Goal: Information Seeking & Learning: Learn about a topic

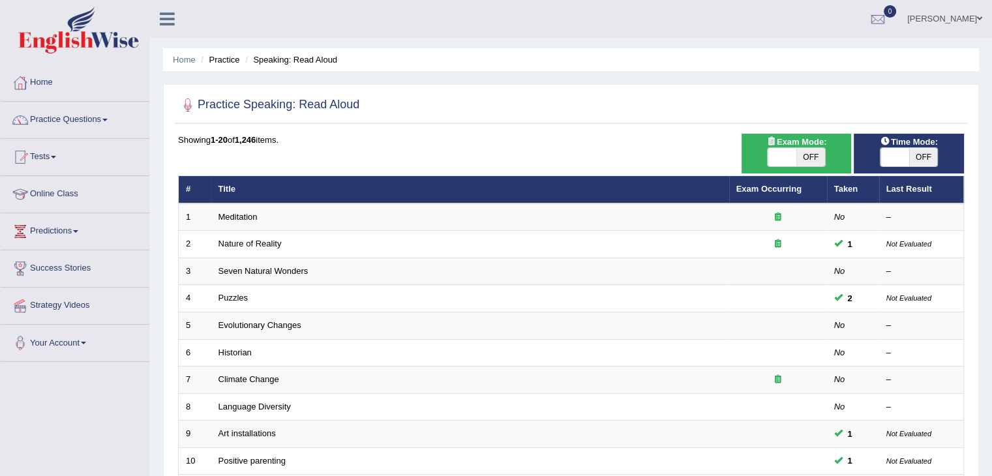
click at [107, 119] on span at bounding box center [104, 120] width 5 height 3
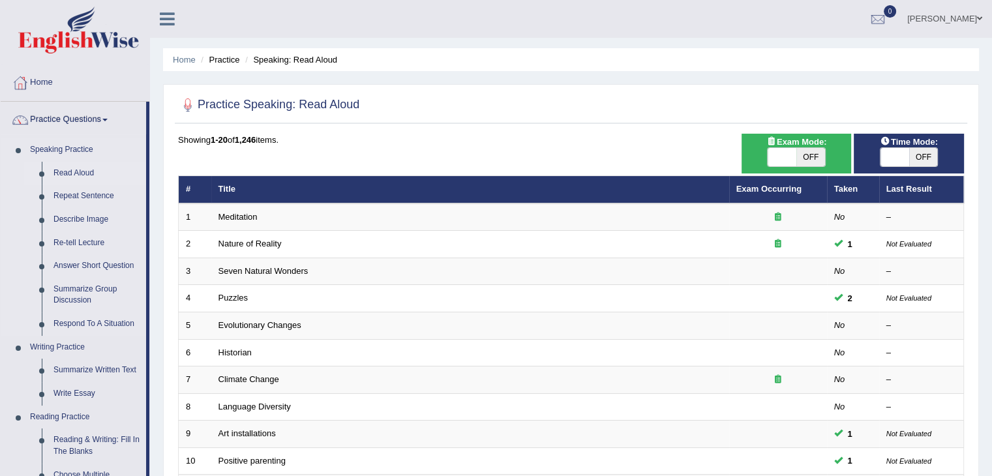
click at [62, 172] on link "Read Aloud" at bounding box center [97, 173] width 98 height 23
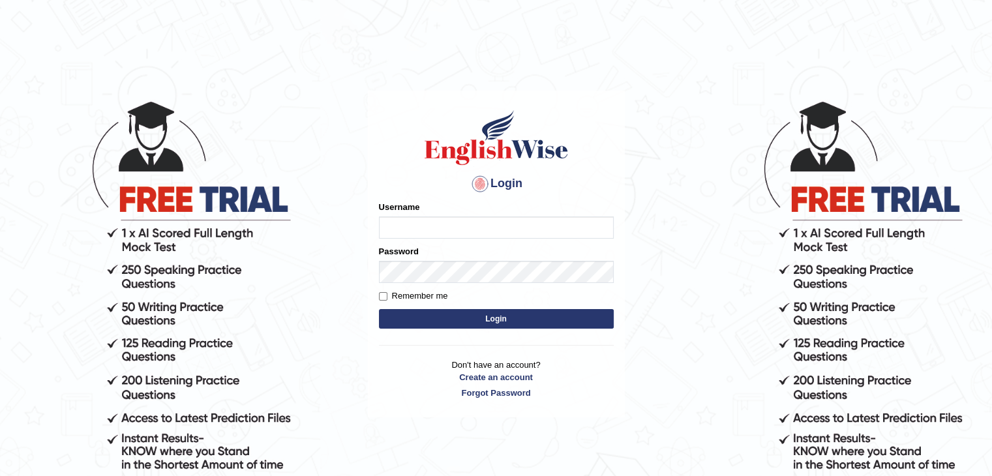
type input "mohand_parramatta"
click at [487, 323] on button "Login" at bounding box center [496, 319] width 235 height 20
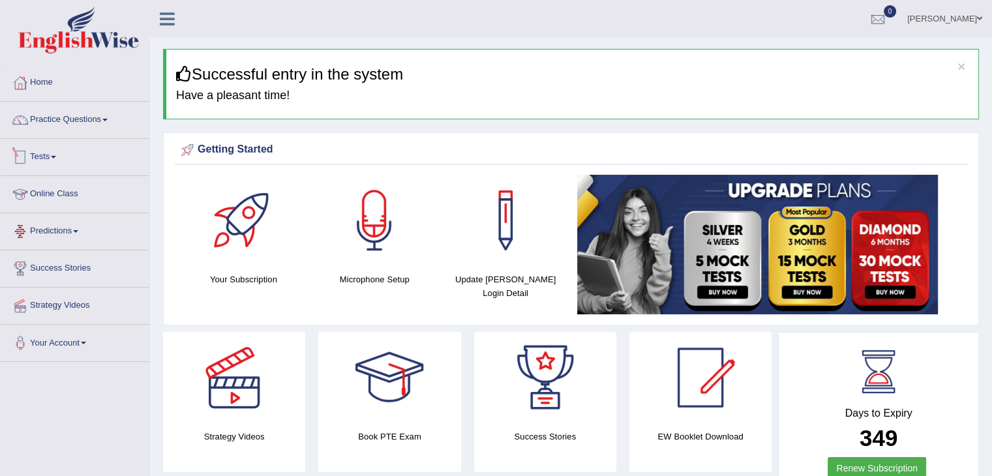
click at [59, 160] on link "Tests" at bounding box center [75, 155] width 149 height 33
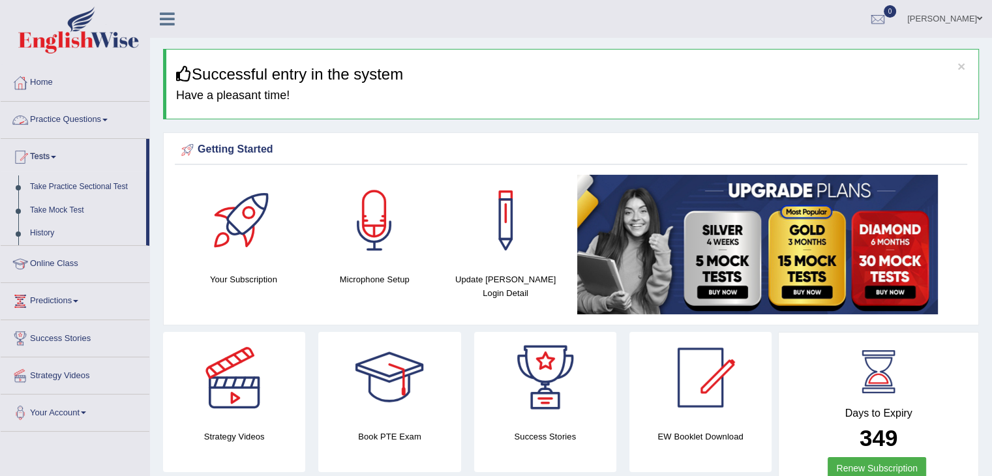
click at [82, 120] on link "Practice Questions" at bounding box center [75, 118] width 149 height 33
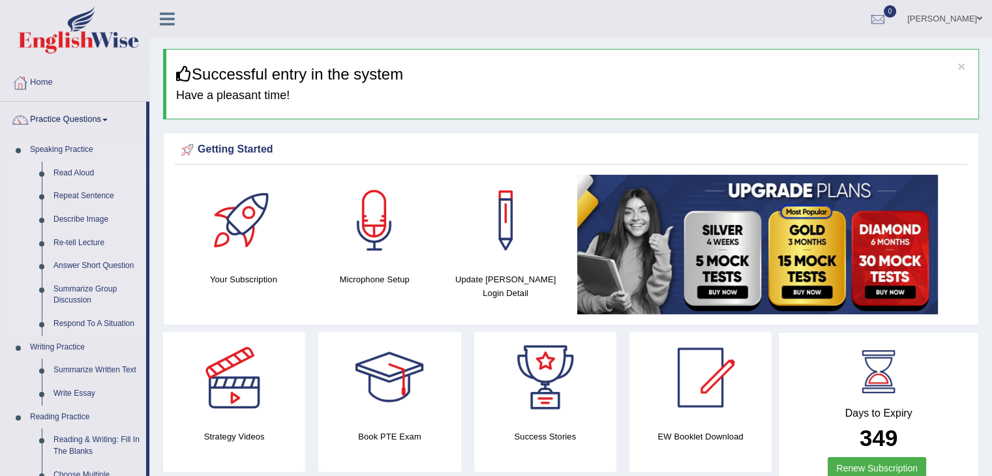
click at [68, 172] on link "Read Aloud" at bounding box center [97, 173] width 98 height 23
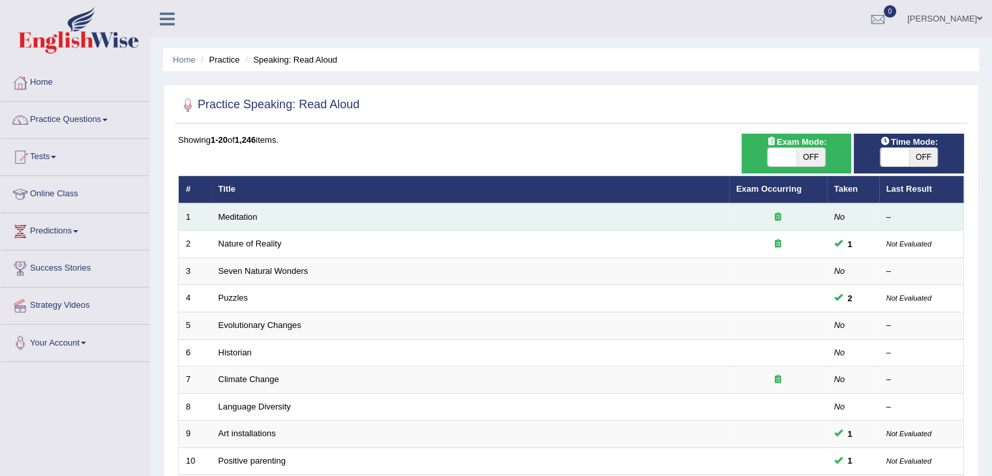
click at [346, 219] on td "Meditation" at bounding box center [470, 217] width 518 height 27
click at [369, 220] on td "Meditation" at bounding box center [470, 217] width 518 height 27
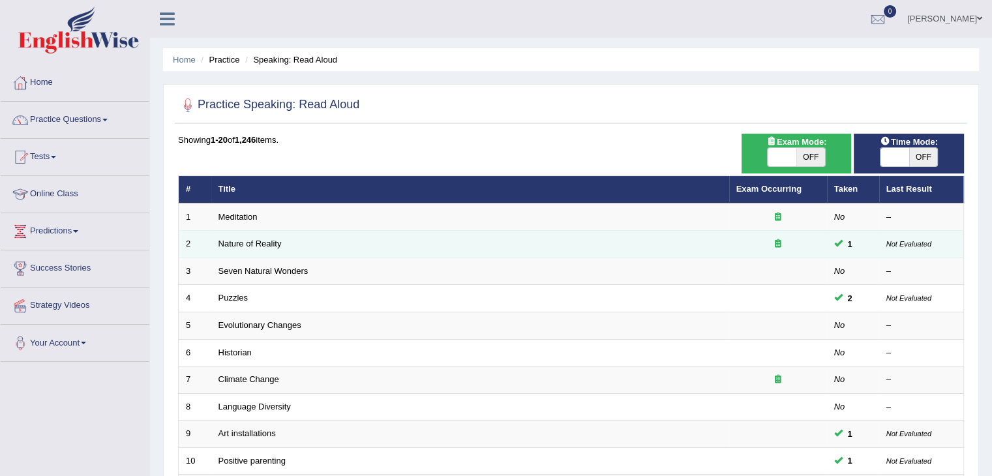
click at [333, 251] on td "Nature of Reality" at bounding box center [470, 244] width 518 height 27
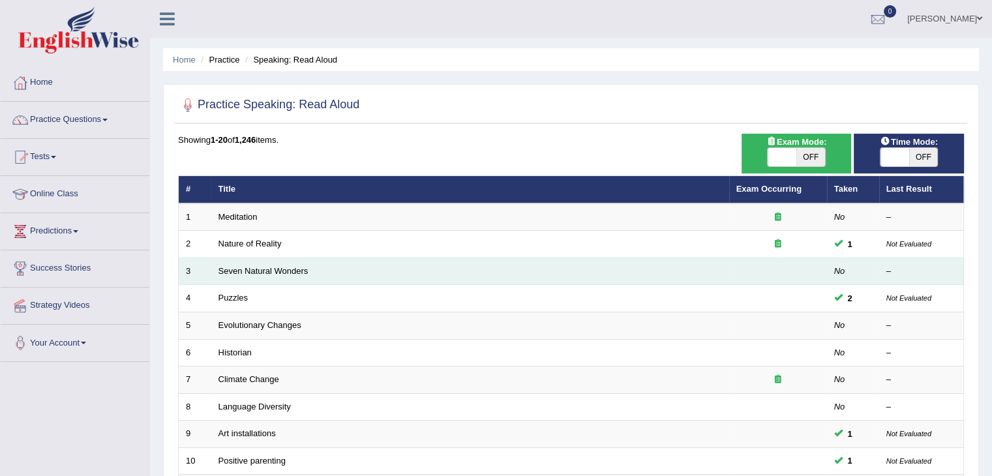
click at [297, 279] on td "Seven Natural Wonders" at bounding box center [470, 271] width 518 height 27
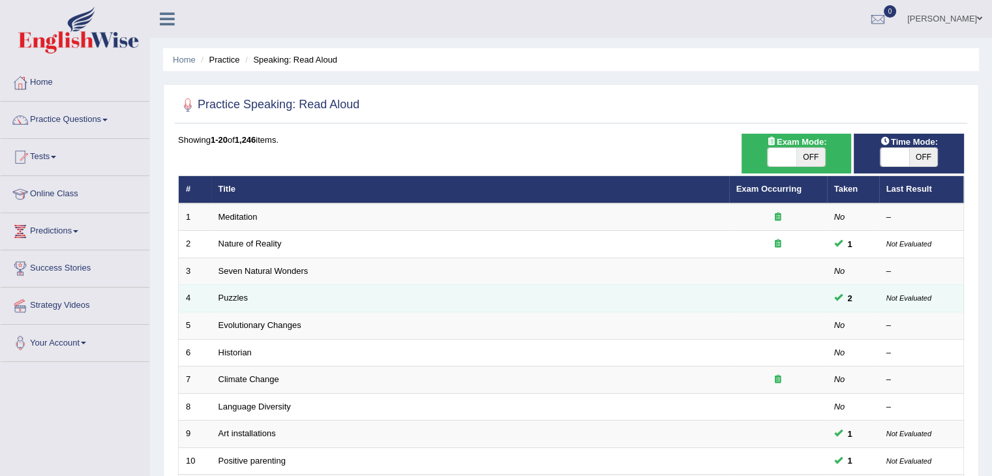
click at [284, 295] on td "Puzzles" at bounding box center [470, 298] width 518 height 27
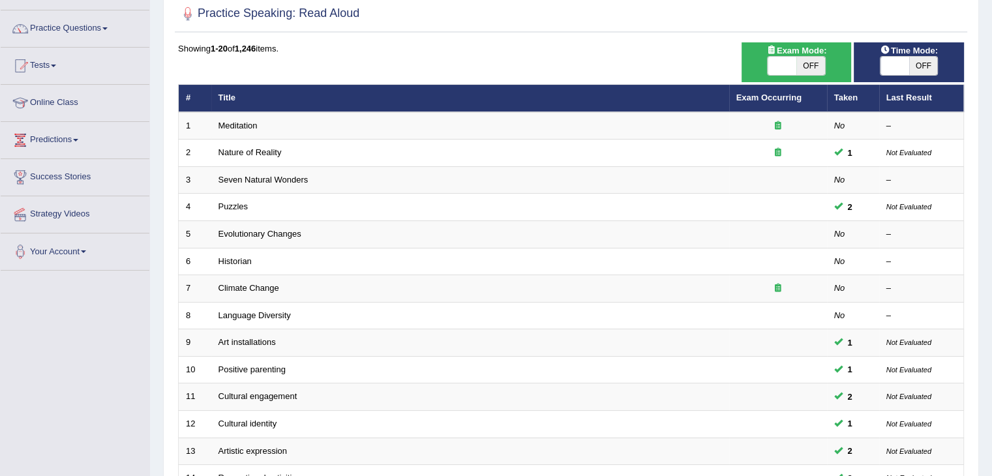
scroll to position [99, 0]
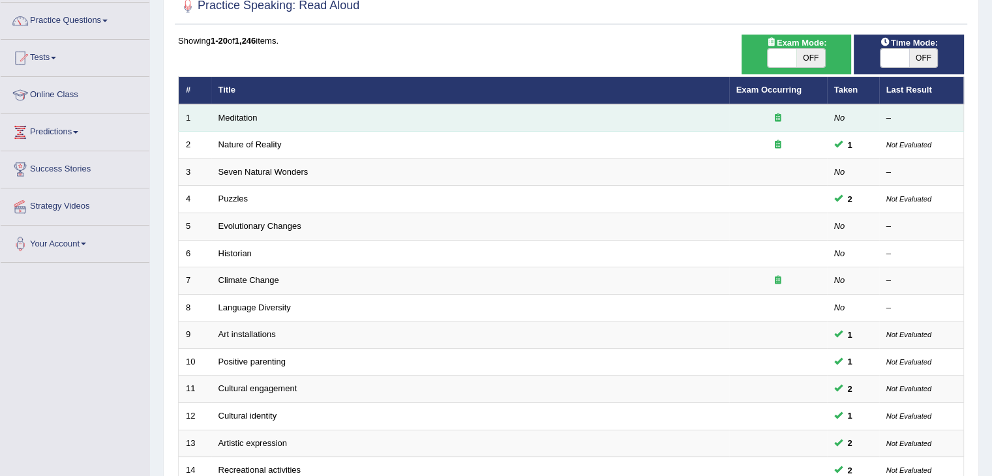
click at [510, 123] on td "Meditation" at bounding box center [470, 117] width 518 height 27
click at [514, 115] on td "Meditation" at bounding box center [470, 117] width 518 height 27
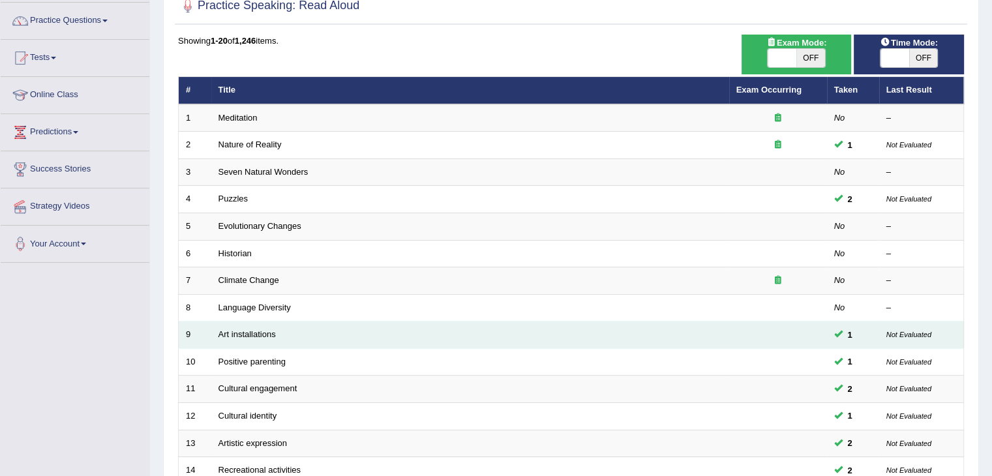
click at [295, 331] on td "Art installations" at bounding box center [470, 335] width 518 height 27
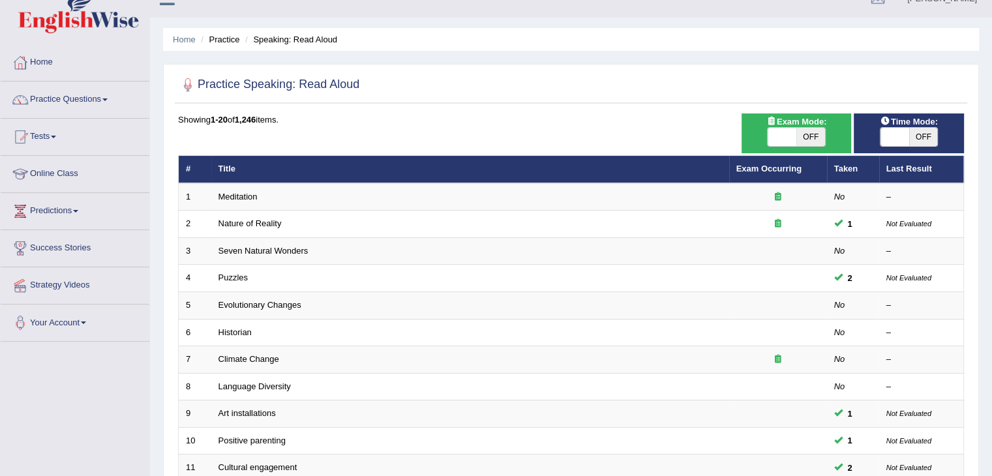
scroll to position [0, 0]
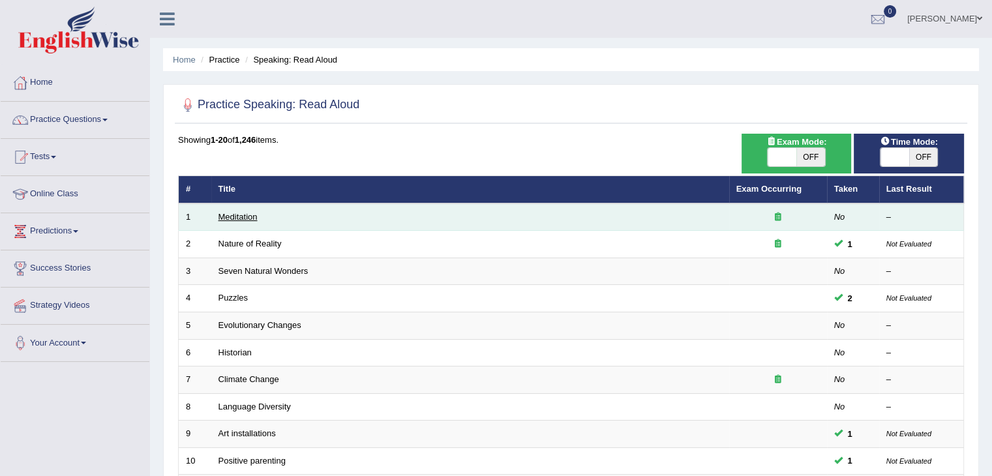
click at [235, 214] on link "Meditation" at bounding box center [238, 217] width 39 height 10
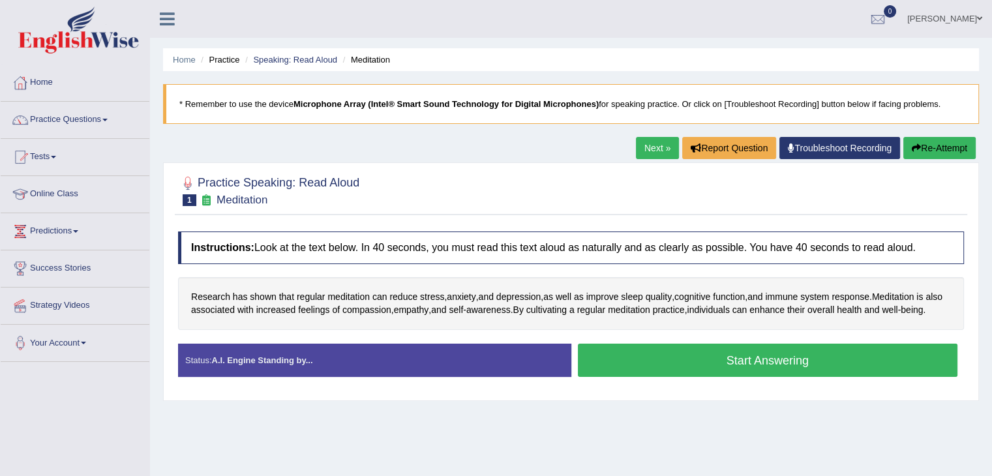
click at [708, 373] on button "Start Answering" at bounding box center [768, 360] width 380 height 33
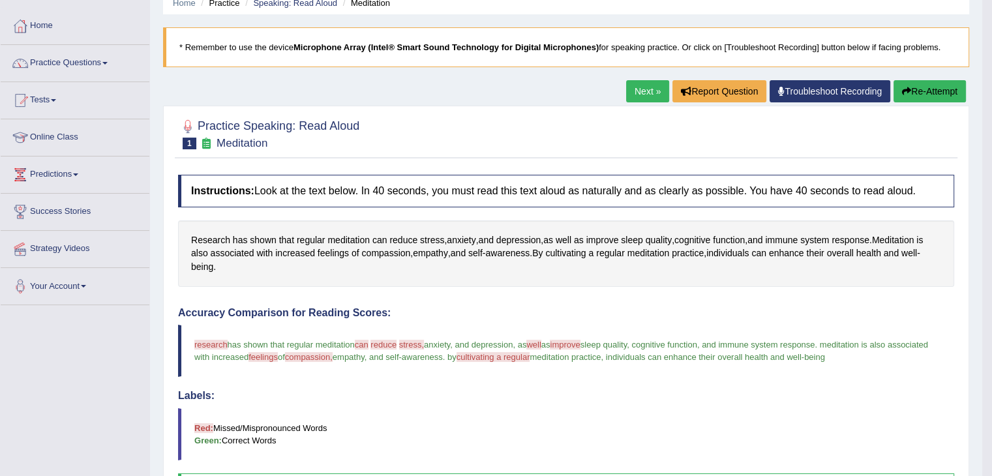
scroll to position [22, 0]
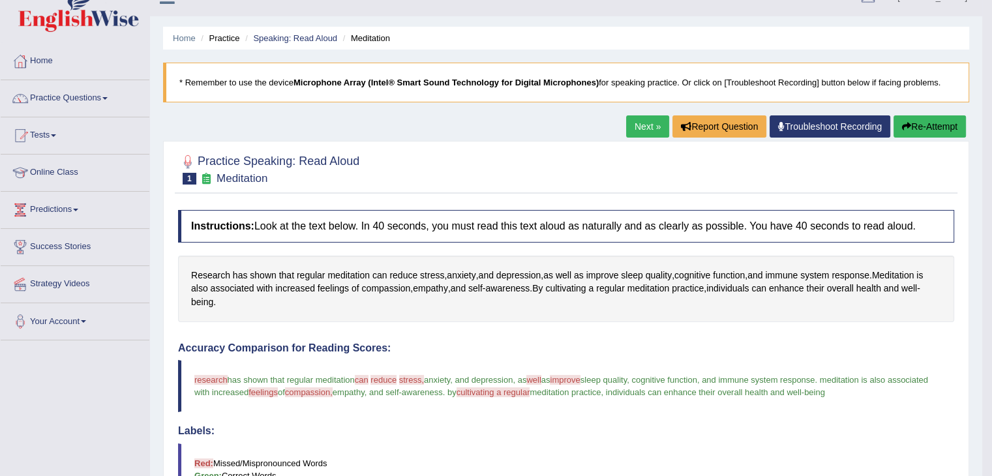
click at [643, 127] on link "Next »" at bounding box center [647, 126] width 43 height 22
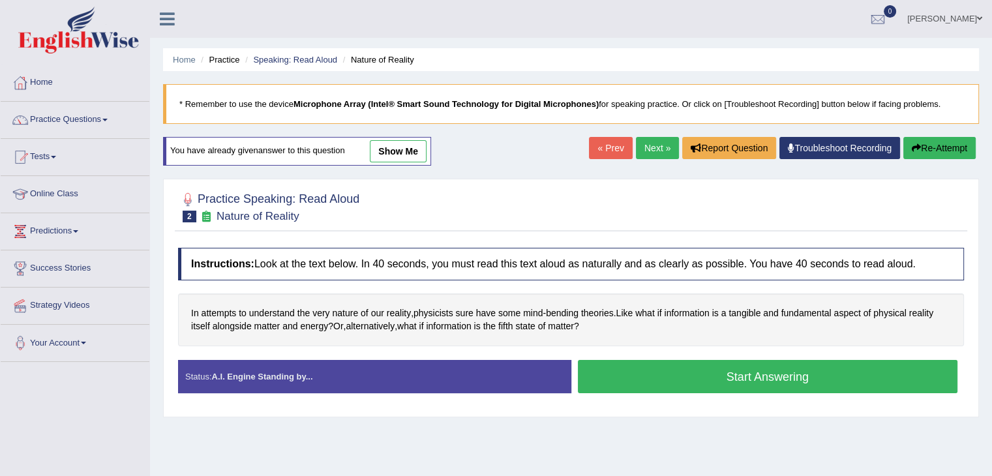
click at [748, 374] on button "Start Answering" at bounding box center [768, 376] width 380 height 33
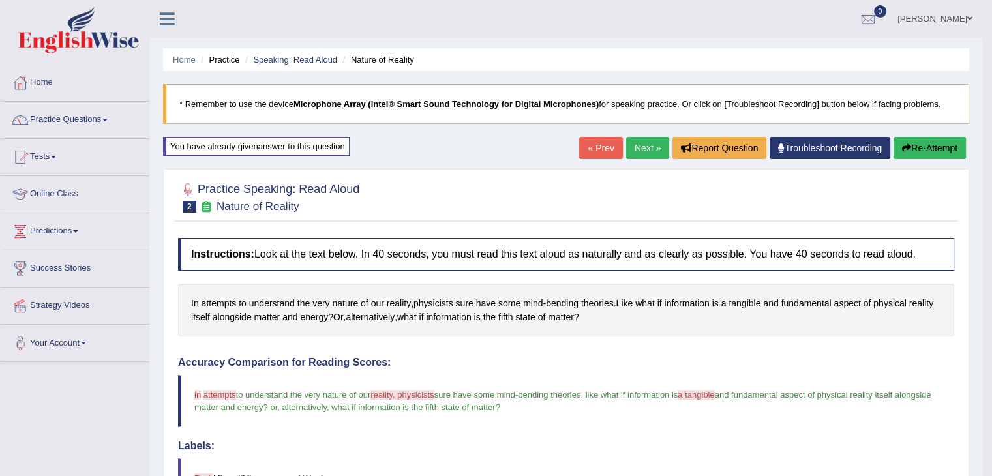
click at [637, 151] on link "Next »" at bounding box center [647, 148] width 43 height 22
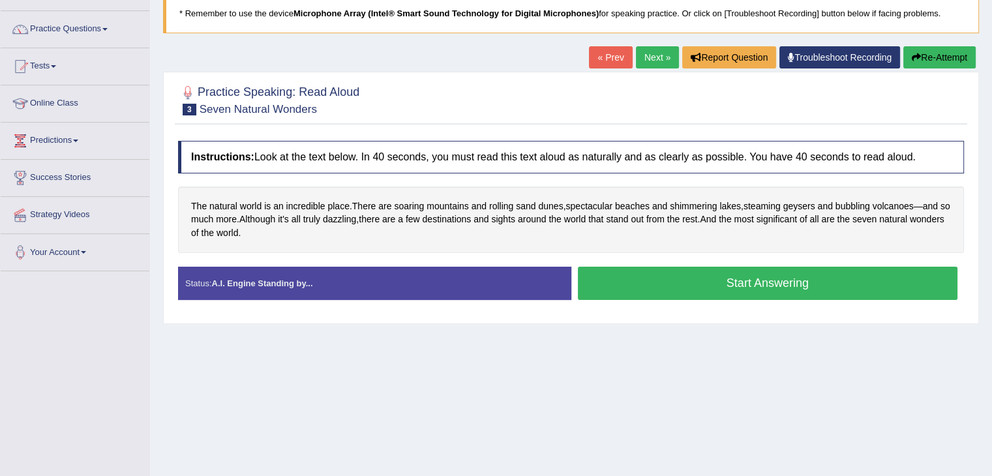
scroll to position [92, 0]
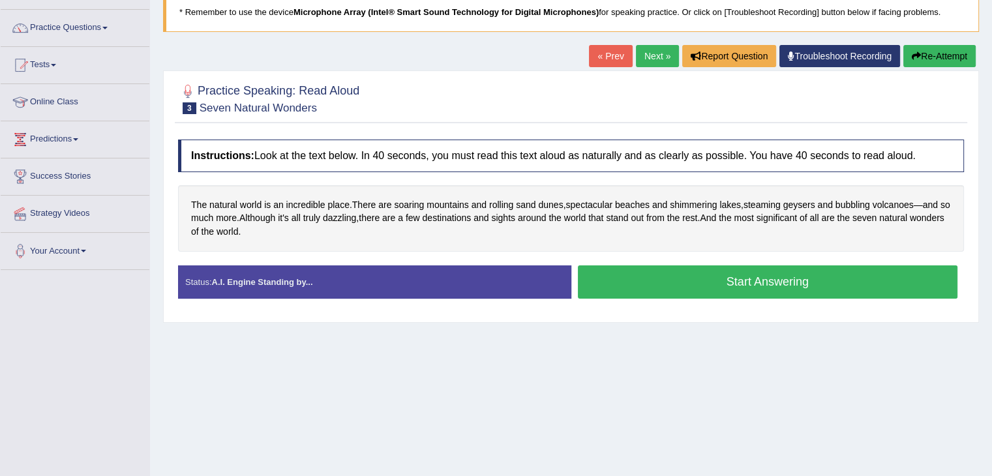
click at [727, 279] on button "Start Answering" at bounding box center [768, 281] width 380 height 33
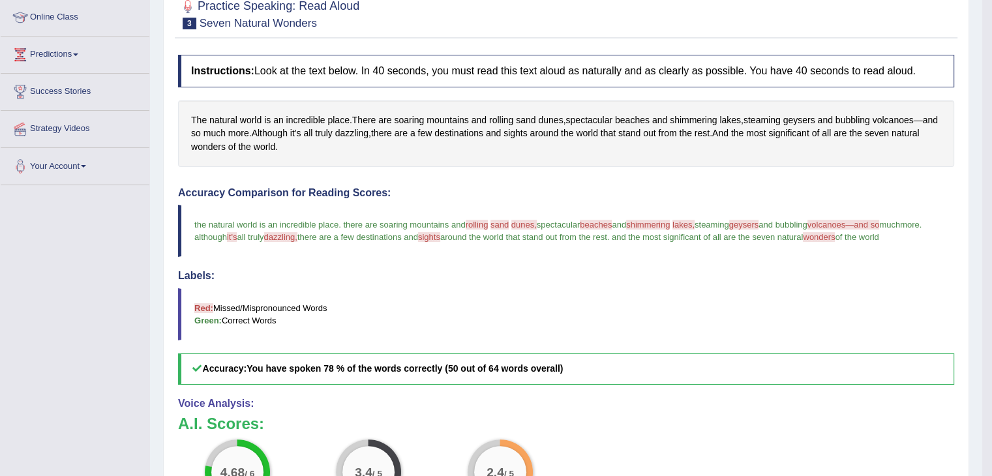
scroll to position [57, 0]
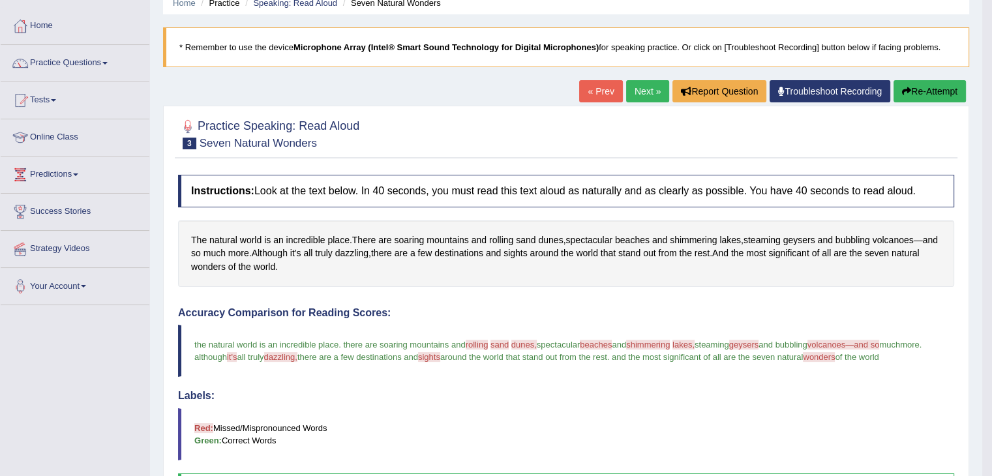
click at [634, 91] on link "Next »" at bounding box center [647, 91] width 43 height 22
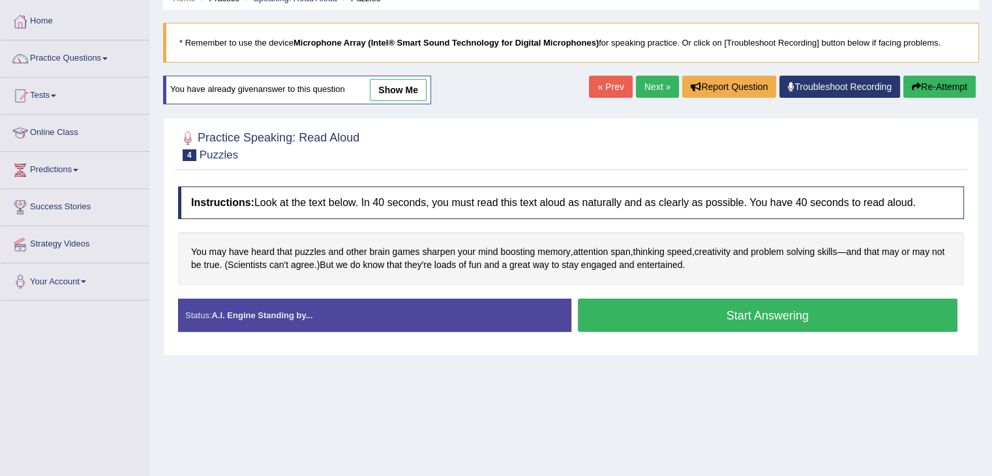
scroll to position [63, 0]
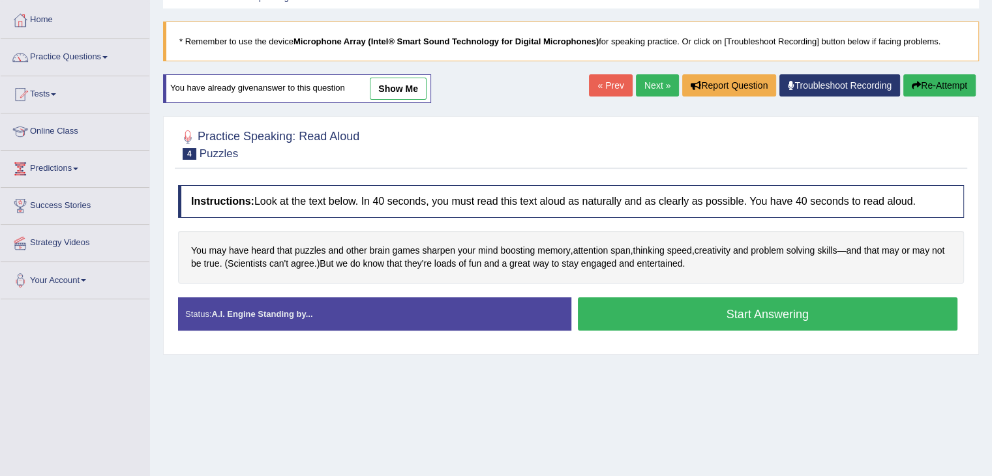
click at [725, 314] on button "Start Answering" at bounding box center [768, 313] width 380 height 33
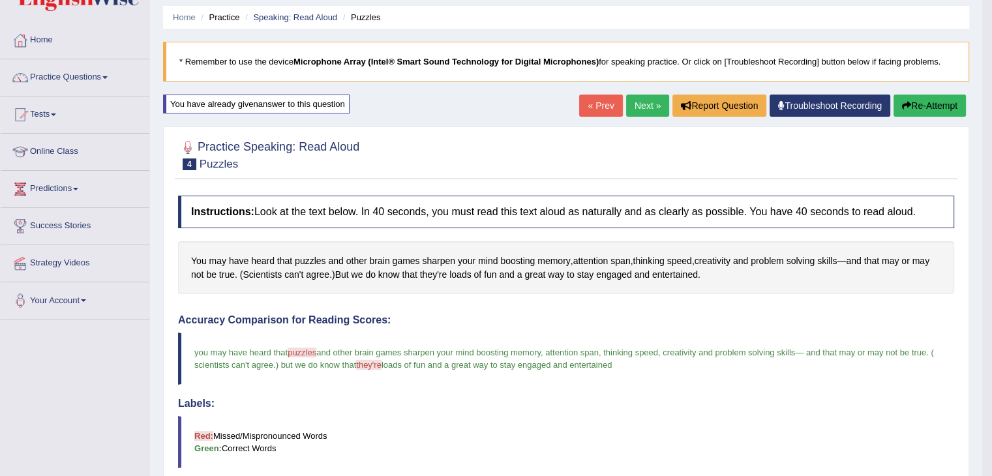
scroll to position [0, 0]
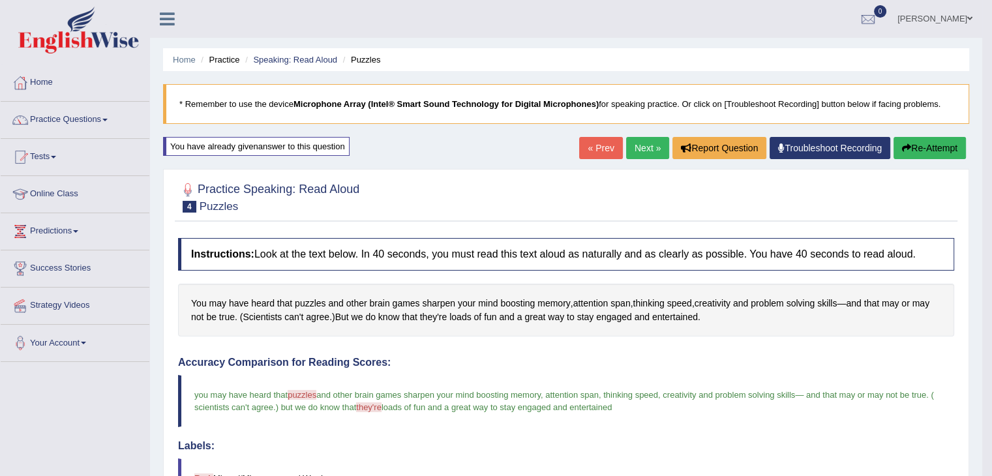
click at [639, 149] on link "Next »" at bounding box center [647, 148] width 43 height 22
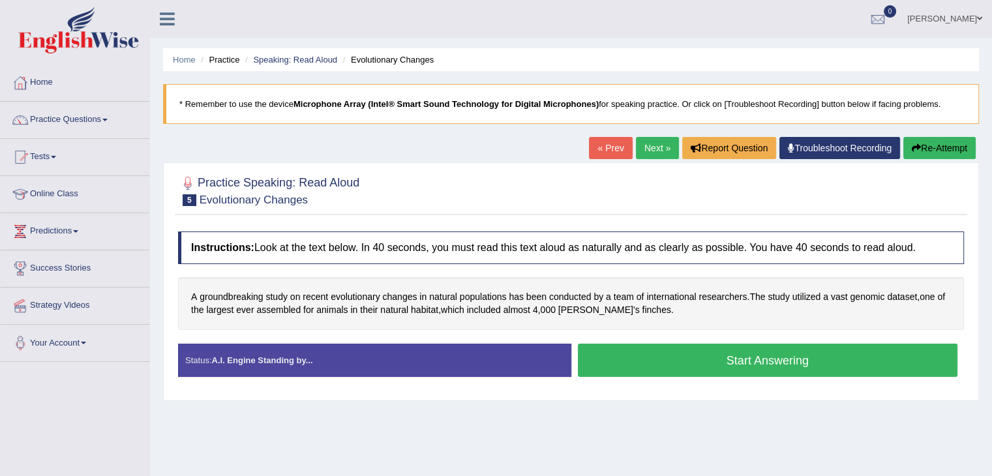
click at [691, 363] on button "Start Answering" at bounding box center [768, 360] width 380 height 33
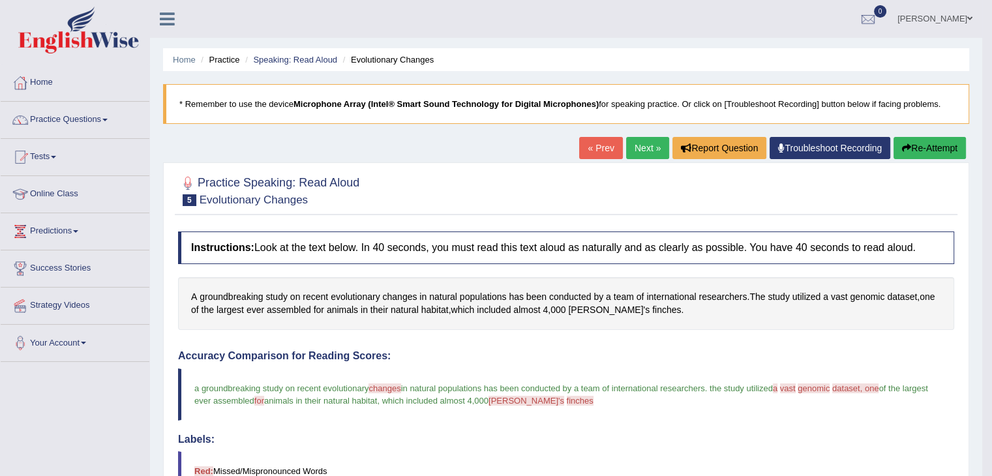
click at [646, 151] on link "Next »" at bounding box center [647, 148] width 43 height 22
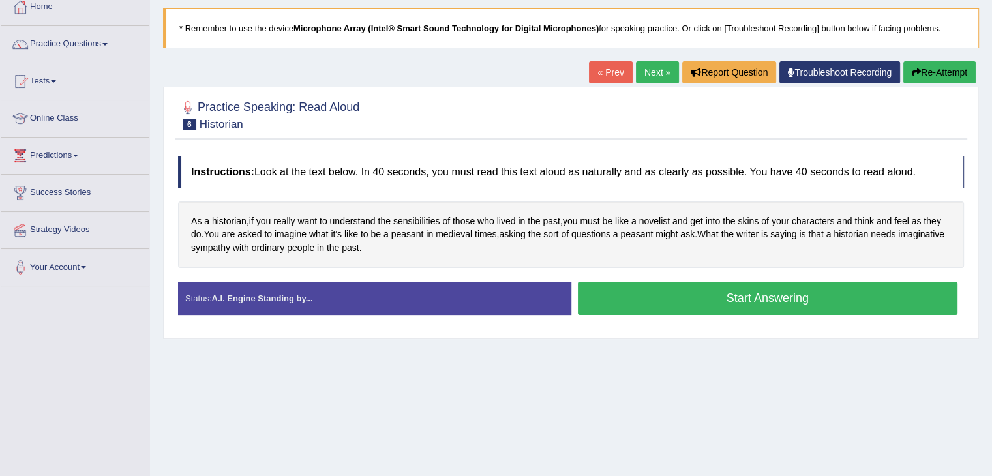
scroll to position [76, 0]
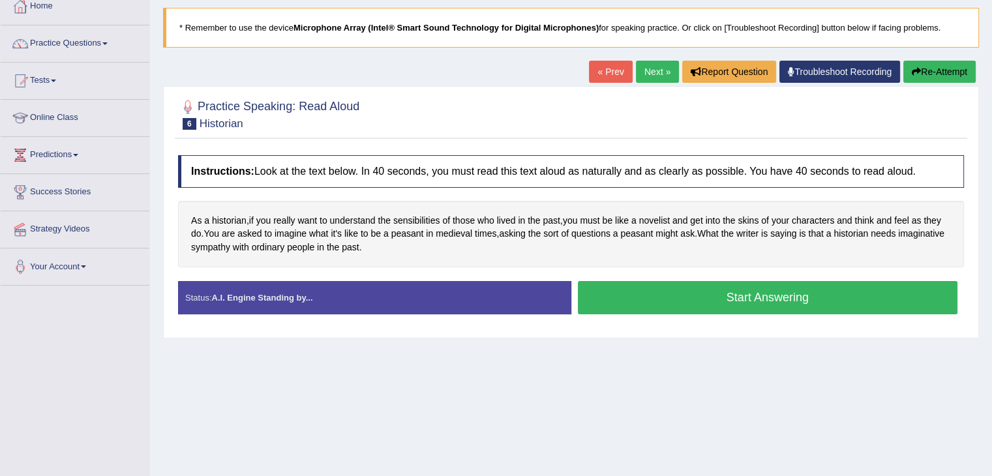
click at [744, 299] on button "Start Answering" at bounding box center [768, 297] width 380 height 33
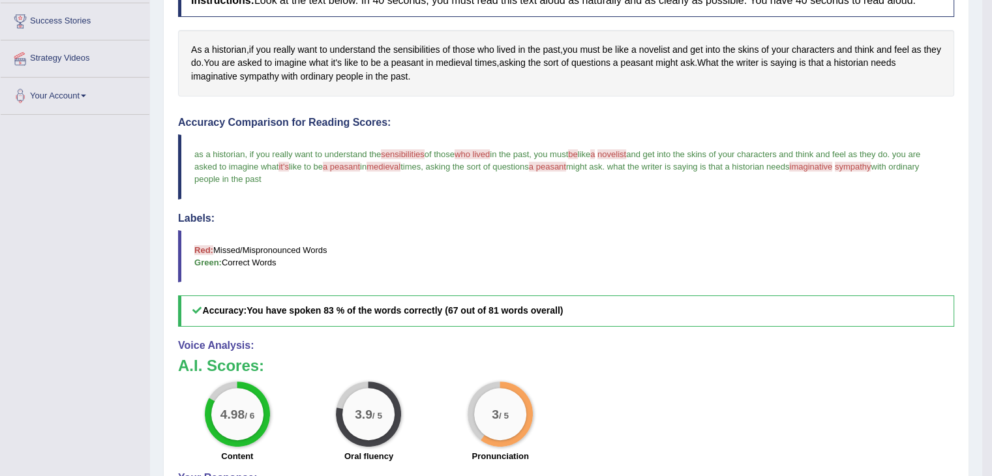
scroll to position [0, 0]
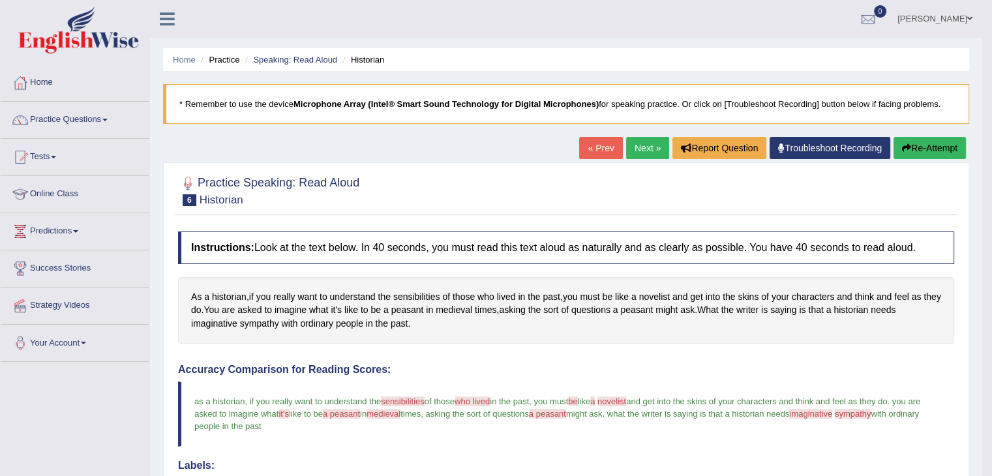
click at [646, 145] on link "Next »" at bounding box center [647, 148] width 43 height 22
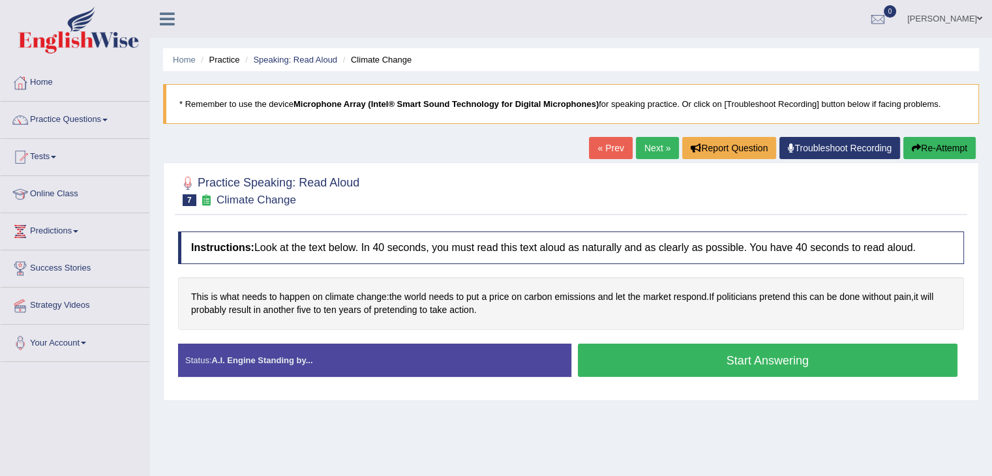
click at [728, 359] on button "Start Answering" at bounding box center [768, 360] width 380 height 33
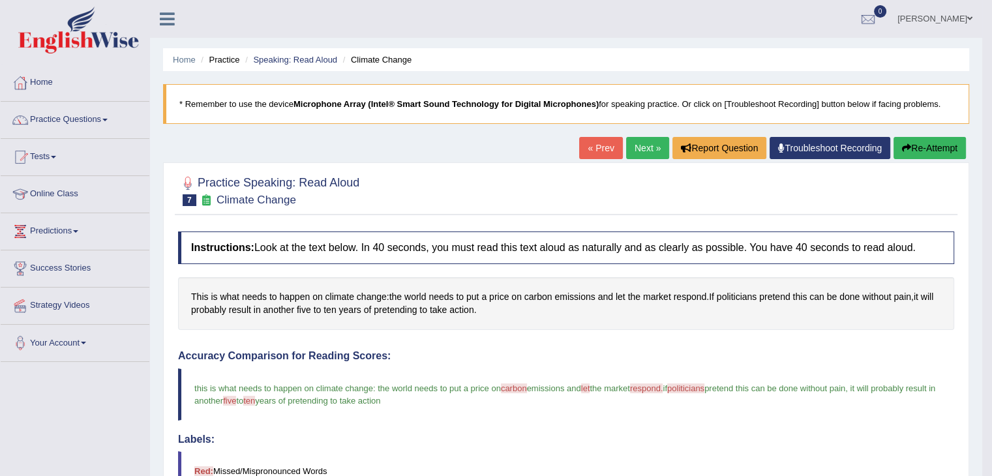
click at [639, 146] on link "Next »" at bounding box center [647, 148] width 43 height 22
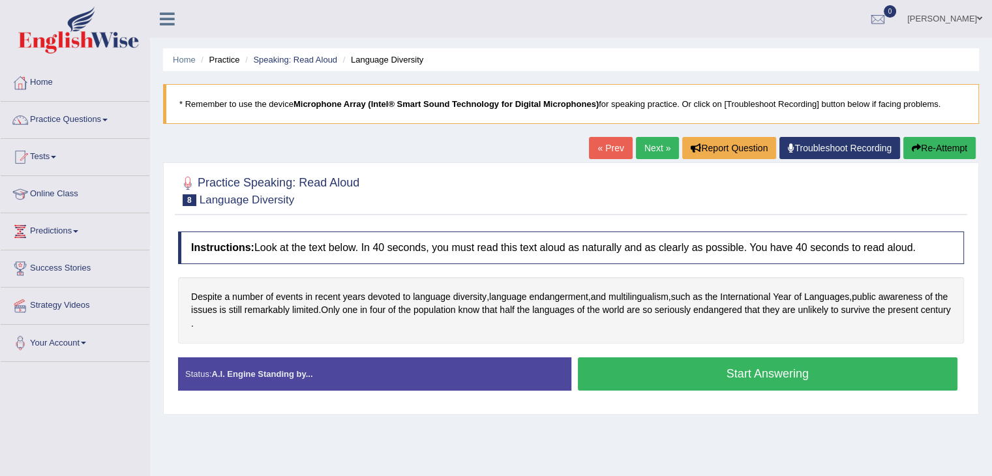
click at [733, 372] on button "Start Answering" at bounding box center [768, 373] width 380 height 33
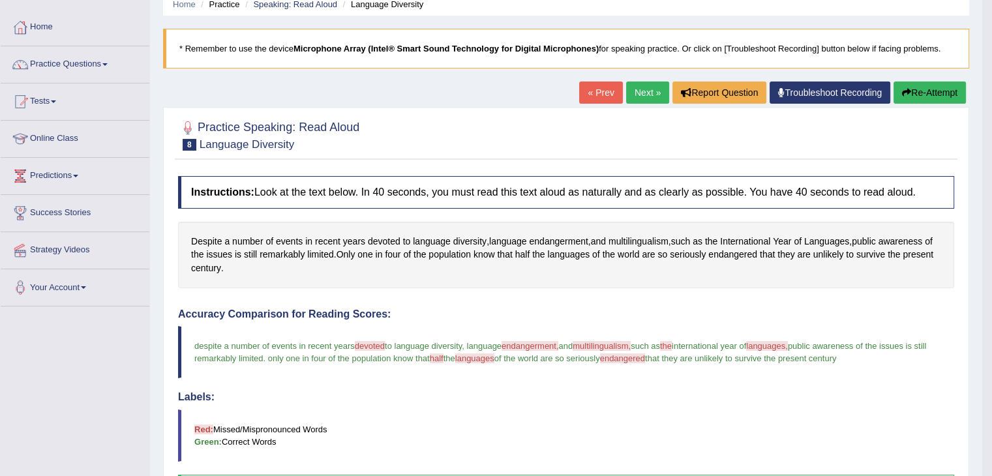
scroll to position [27, 0]
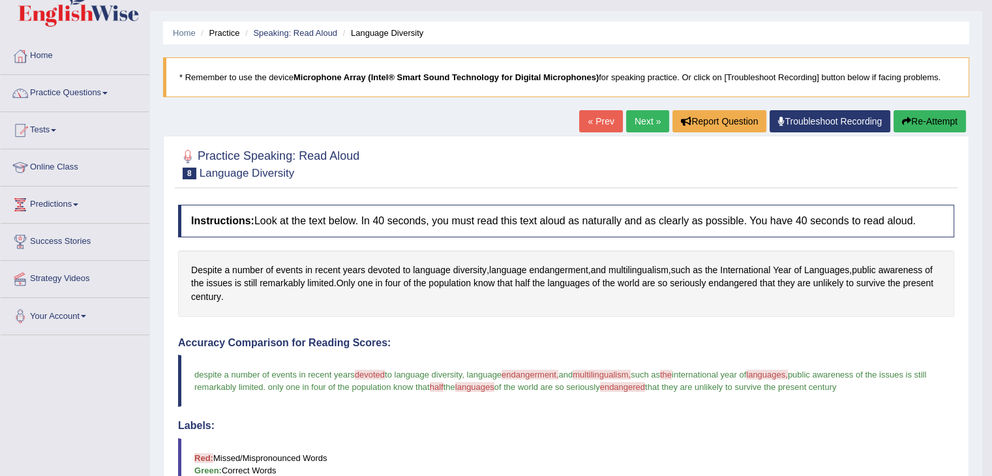
click at [639, 118] on link "Next »" at bounding box center [647, 121] width 43 height 22
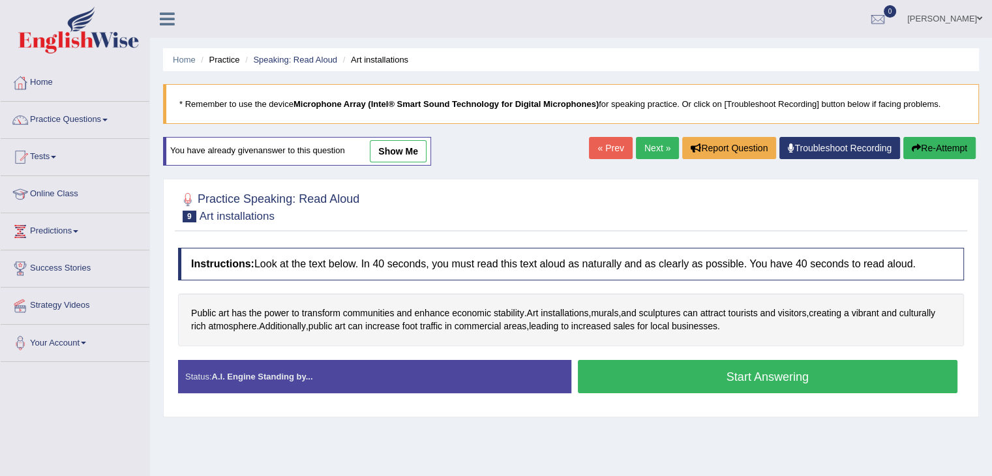
click at [747, 374] on button "Start Answering" at bounding box center [768, 376] width 380 height 33
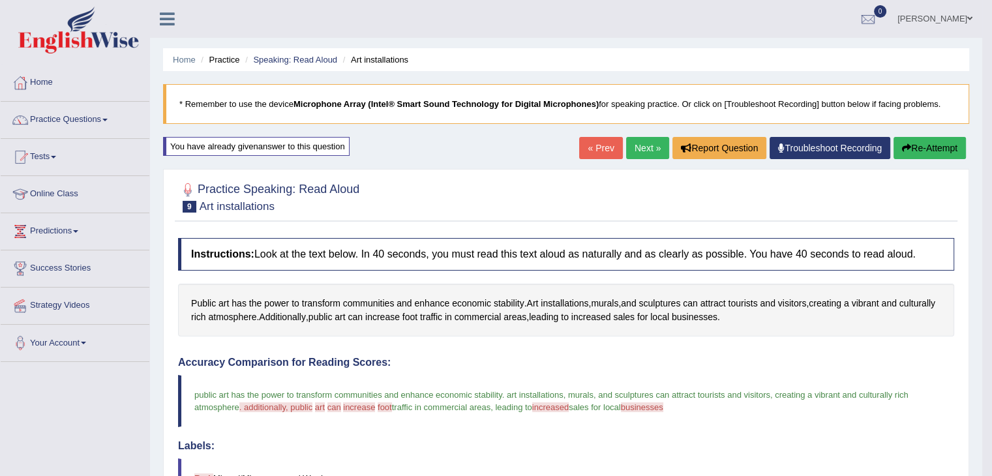
click at [641, 151] on link "Next »" at bounding box center [647, 148] width 43 height 22
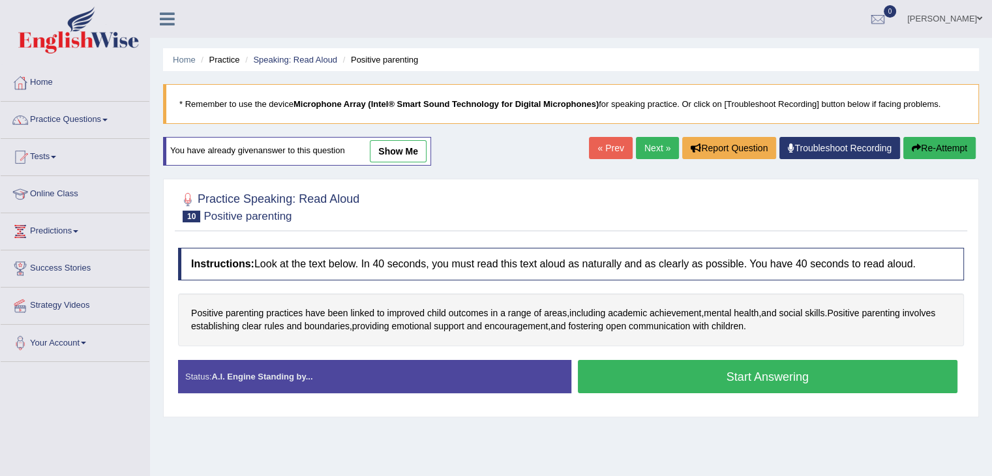
click at [726, 375] on button "Start Answering" at bounding box center [768, 376] width 380 height 33
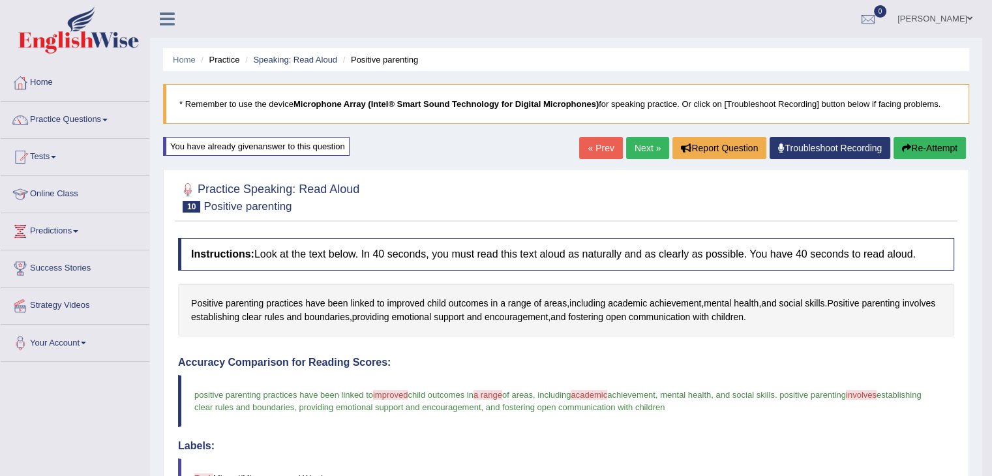
click at [633, 147] on link "Next »" at bounding box center [647, 148] width 43 height 22
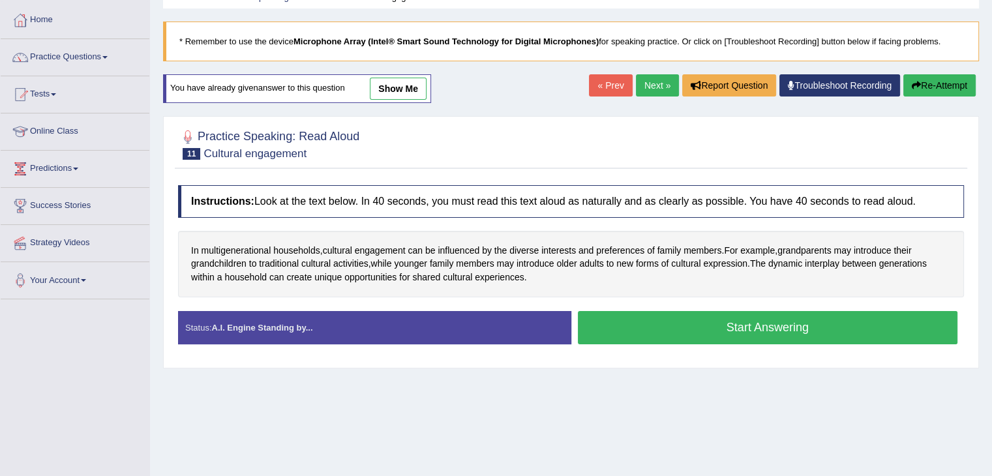
scroll to position [62, 0]
